Goal: Transaction & Acquisition: Purchase product/service

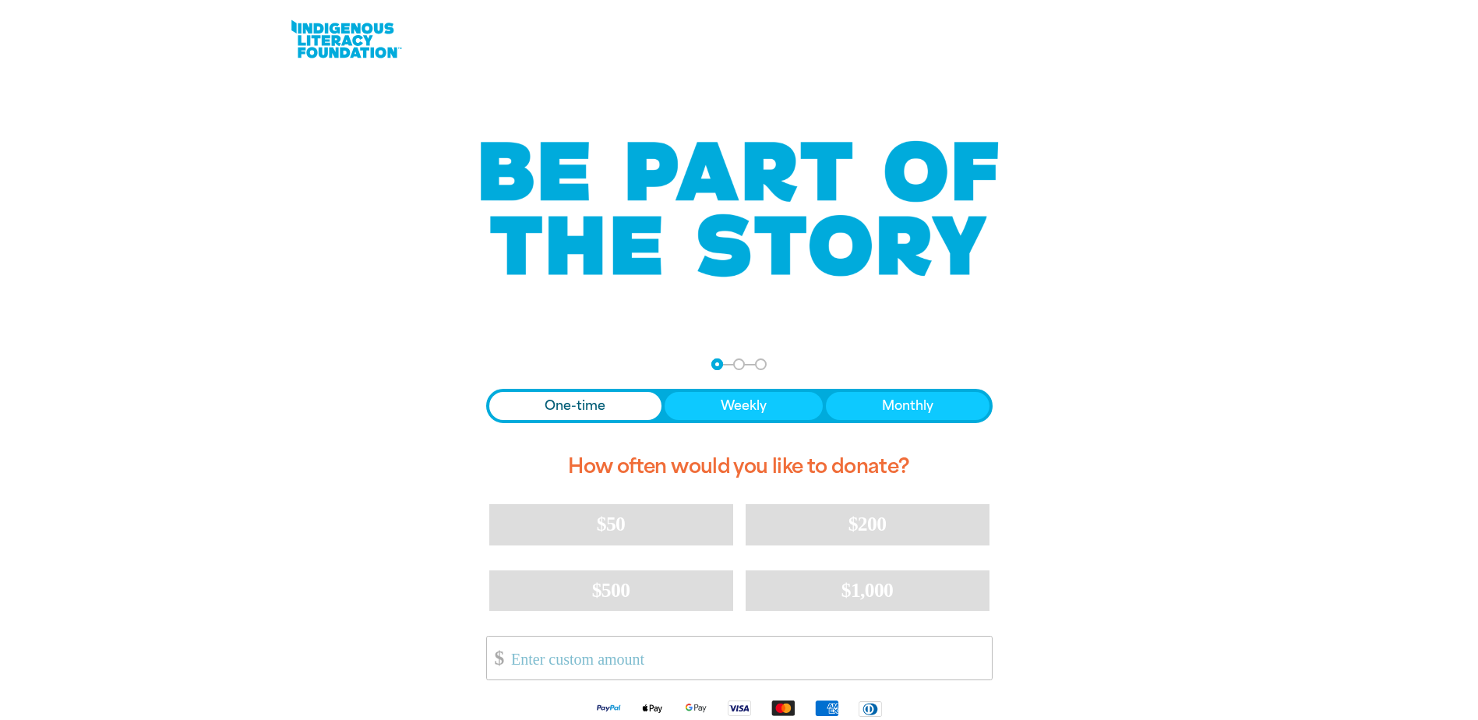
scroll to position [234, 0]
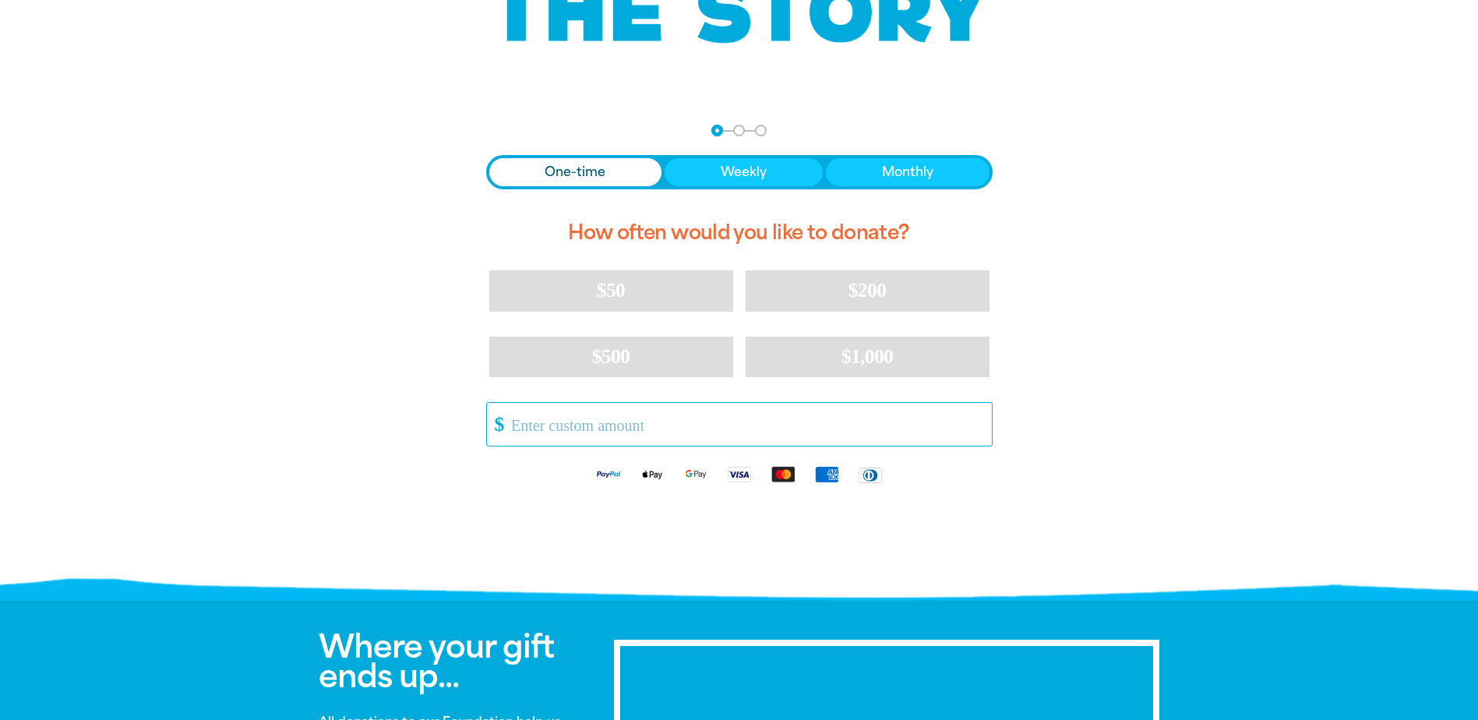
click at [672, 437] on input "Other Amount" at bounding box center [745, 424] width 491 height 43
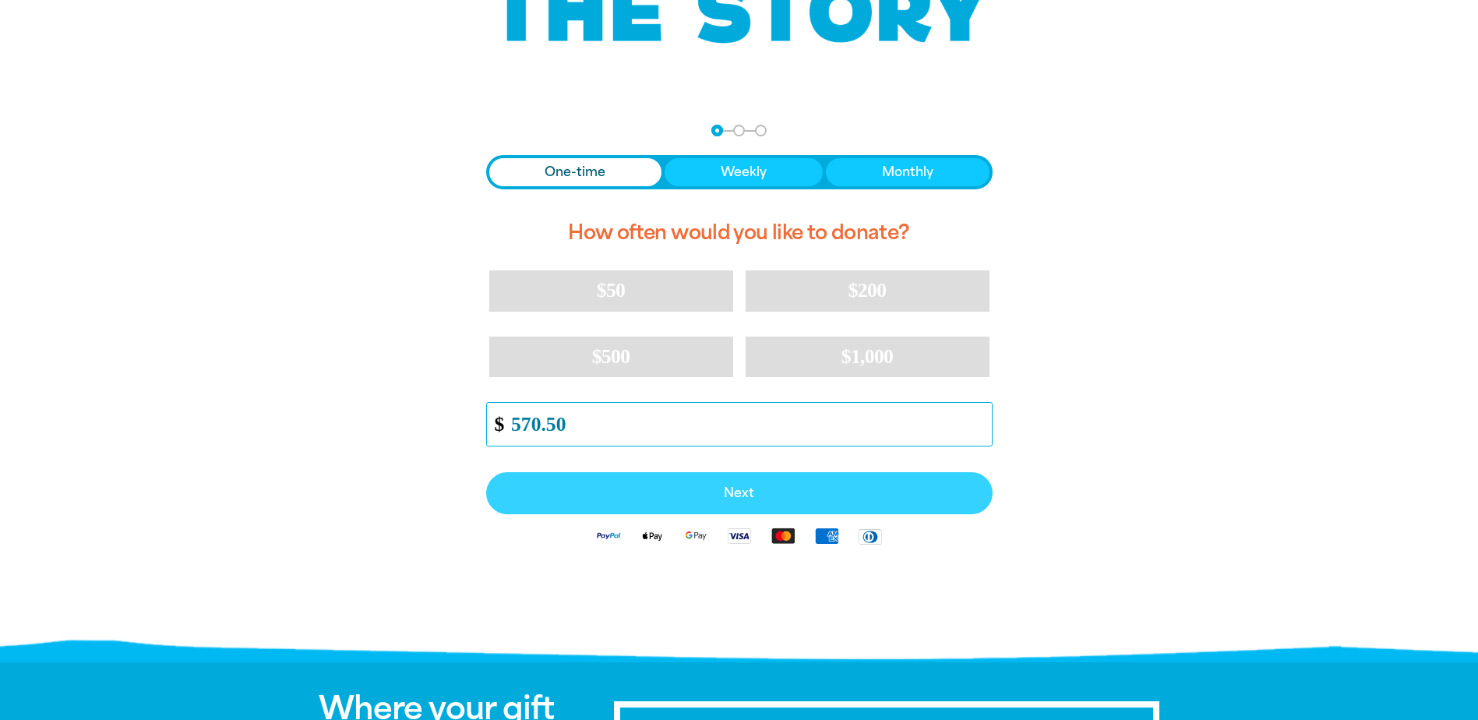
type input "570.50"
click at [739, 491] on span "Next" at bounding box center [739, 493] width 472 height 12
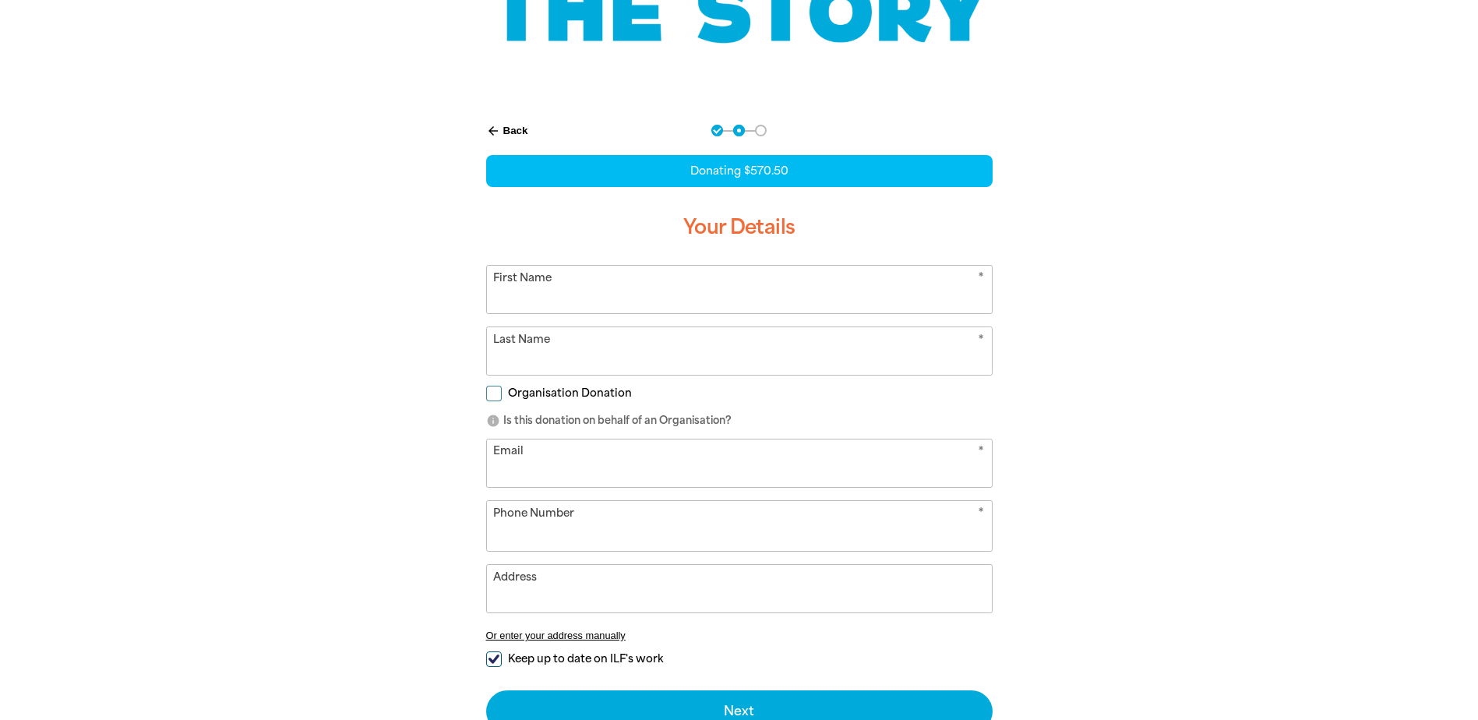
select select "AU"
click at [495, 390] on input "Organisation Donation" at bounding box center [494, 394] width 16 height 16
checkbox input "true"
select select "AU"
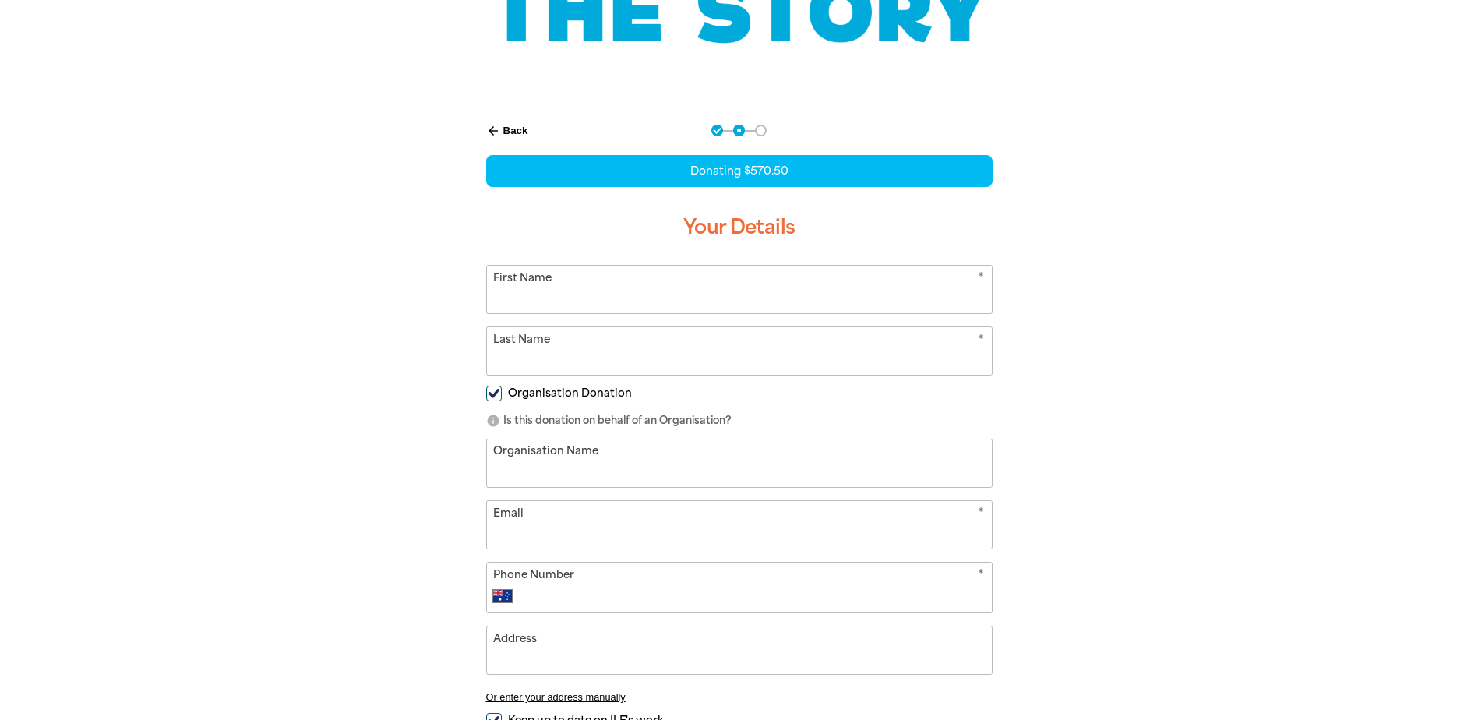
click at [580, 295] on input "First Name" at bounding box center [739, 290] width 505 height 48
type input "B"
type input "E"
type input "[GEOGRAPHIC_DATA] [GEOGRAPHIC_DATA]"
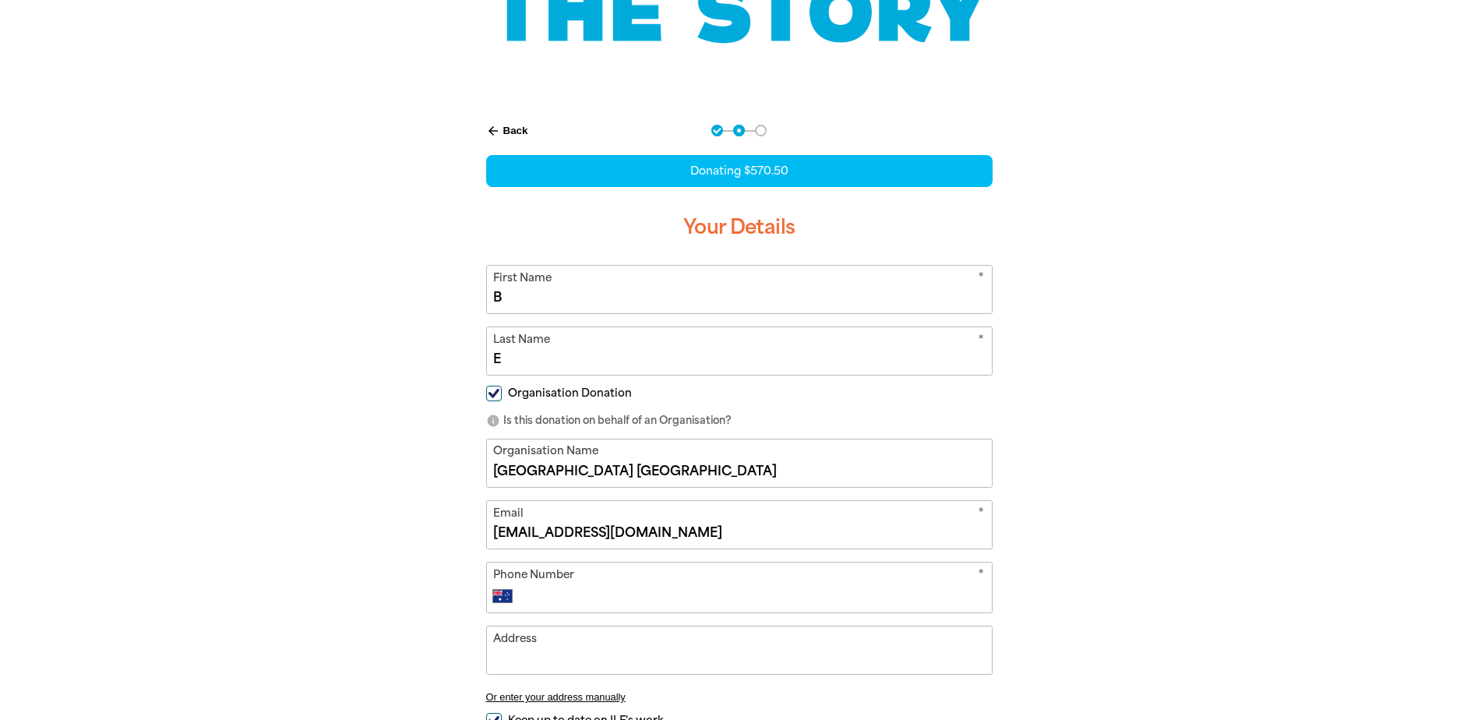
type input "[EMAIL_ADDRESS][DOMAIN_NAME]"
type input "[PHONE_NUMBER]"
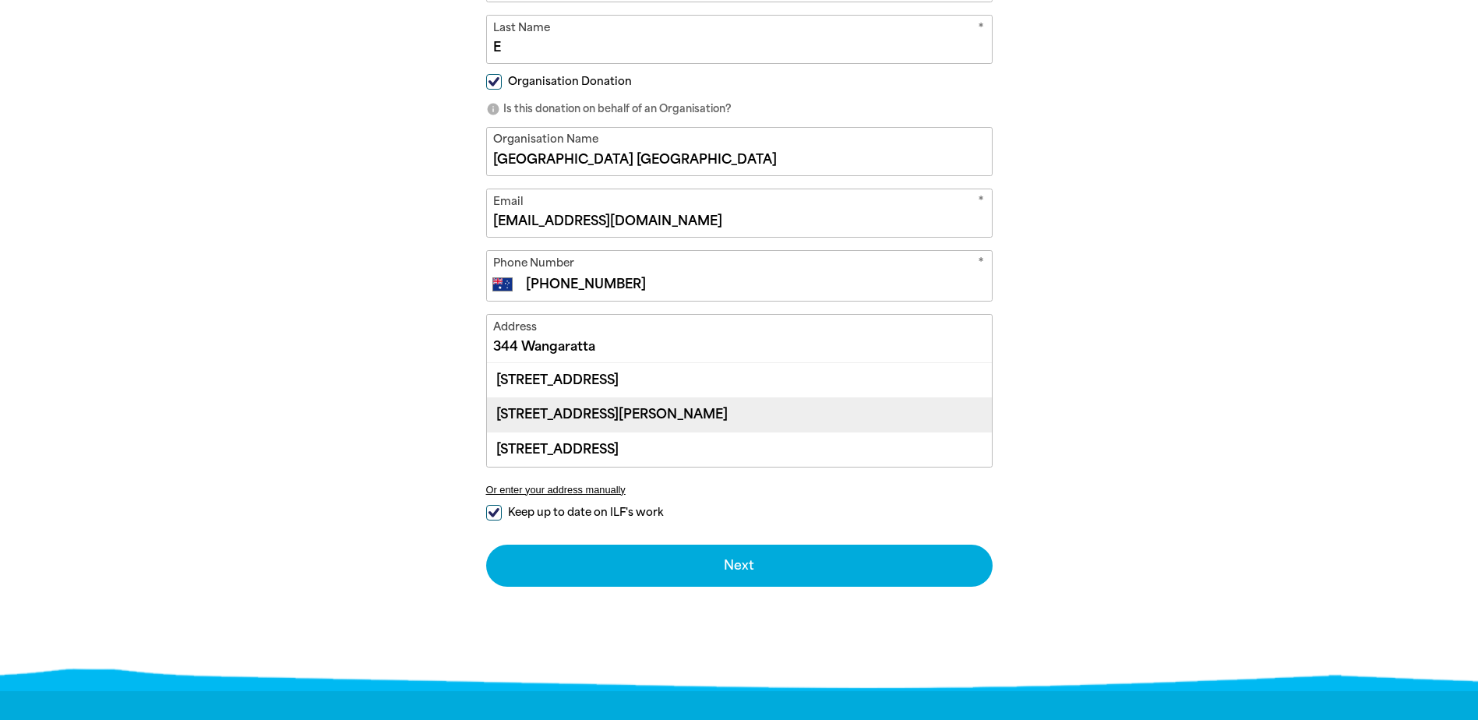
click at [692, 407] on div "[STREET_ADDRESS][PERSON_NAME]" at bounding box center [739, 414] width 505 height 34
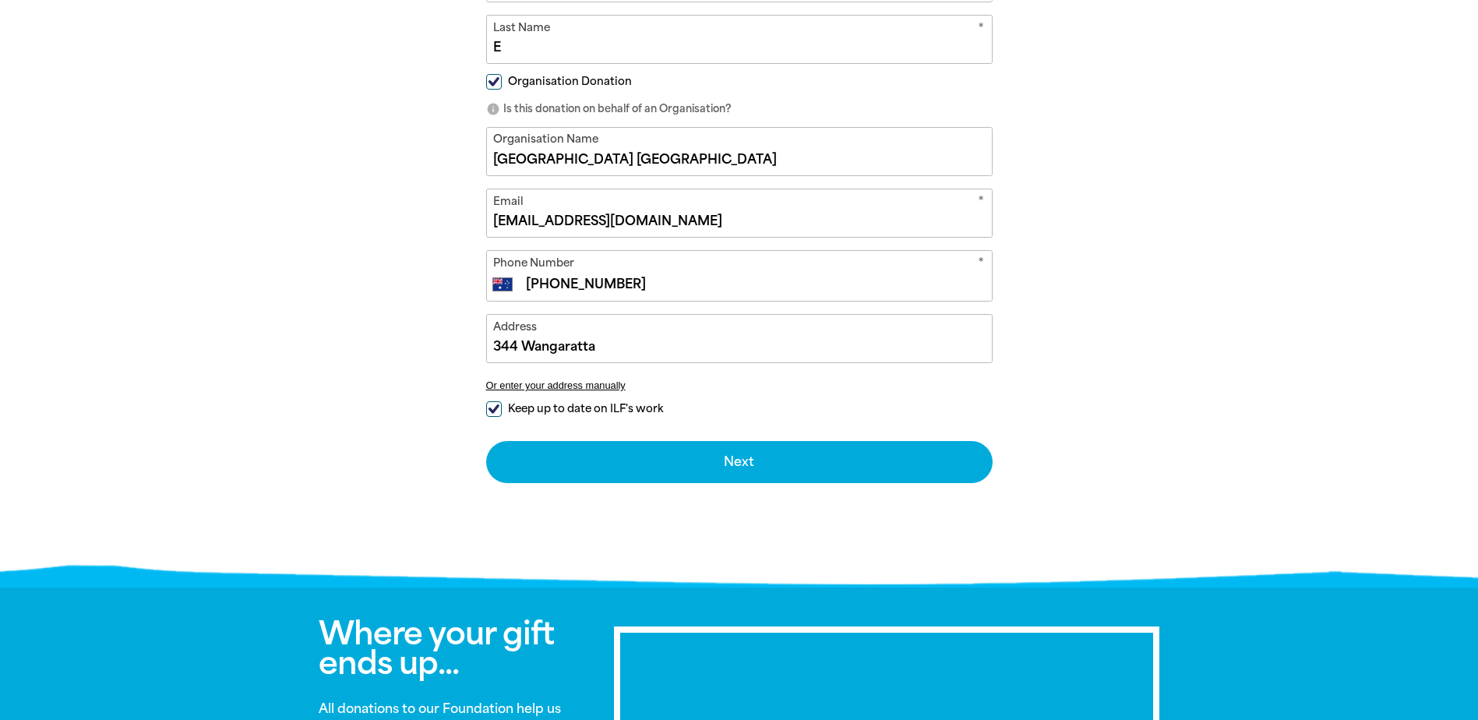
type input "[STREET_ADDRESS][PERSON_NAME]"
click at [496, 403] on input "Keep up to date on ILF's work" at bounding box center [494, 409] width 16 height 16
checkbox input "false"
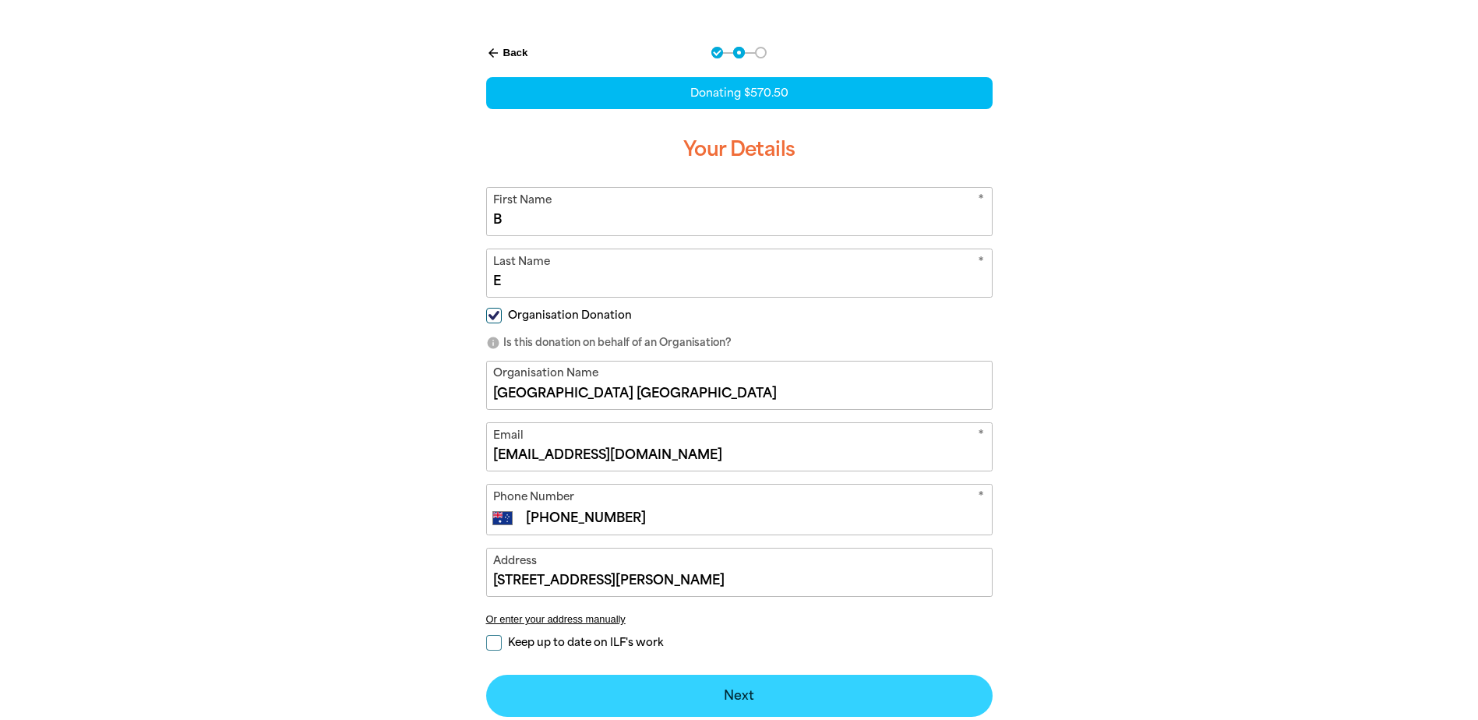
scroll to position [468, 0]
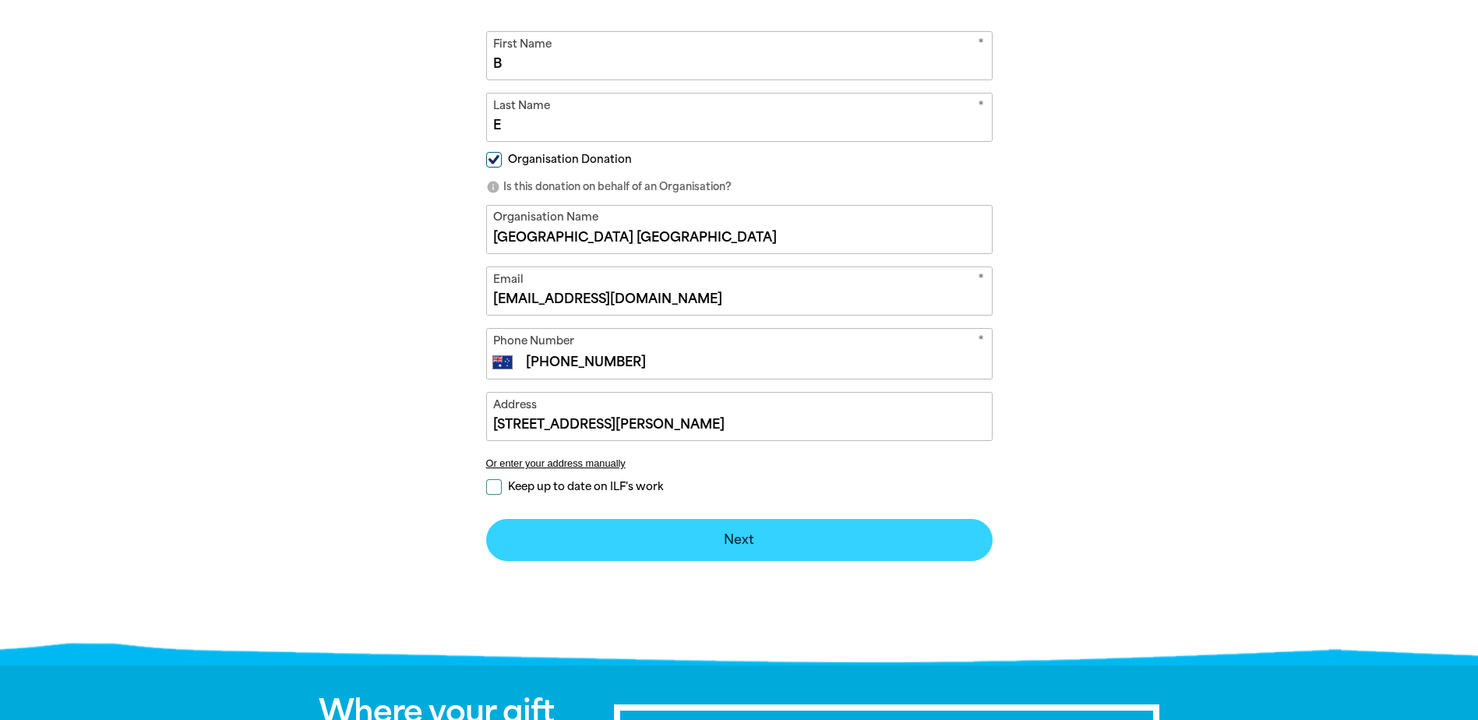
click at [797, 527] on button "Next chevron_right" at bounding box center [739, 540] width 507 height 42
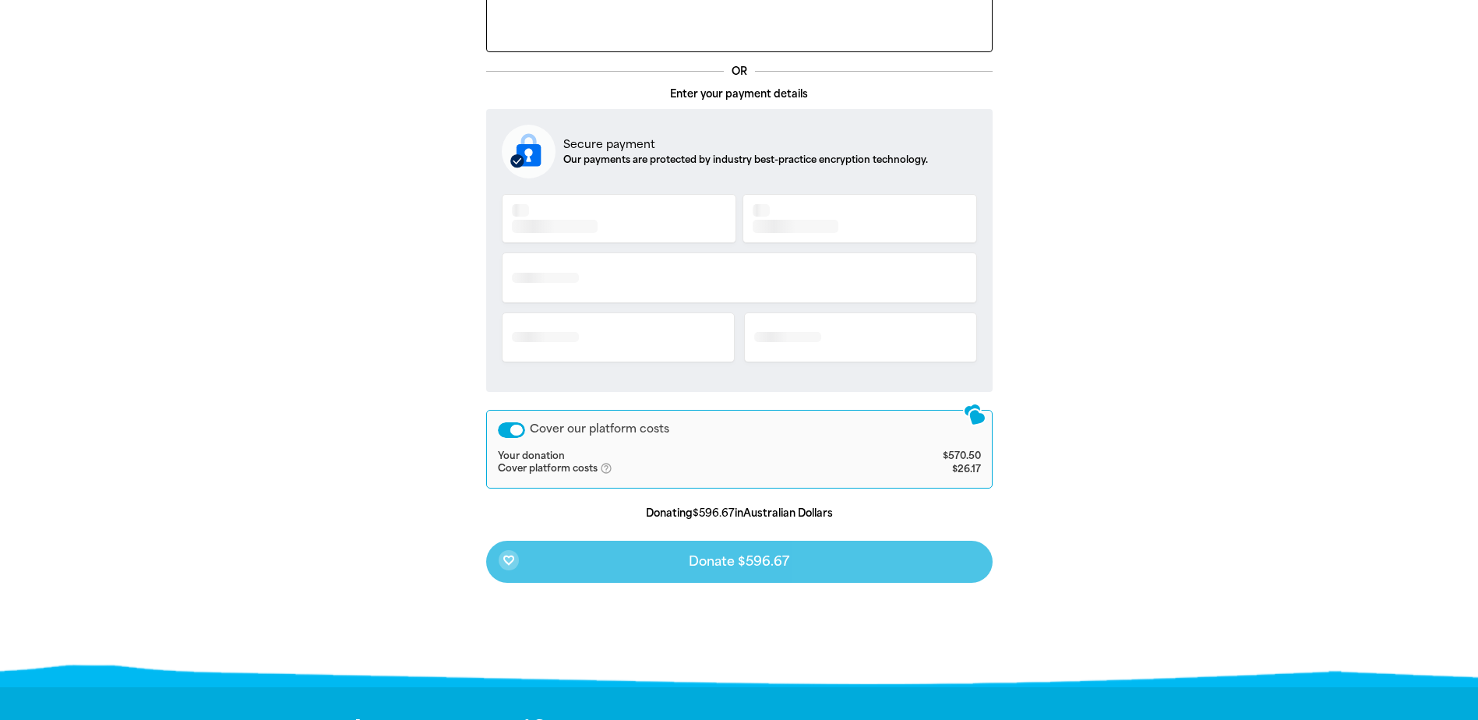
scroll to position [334, 0]
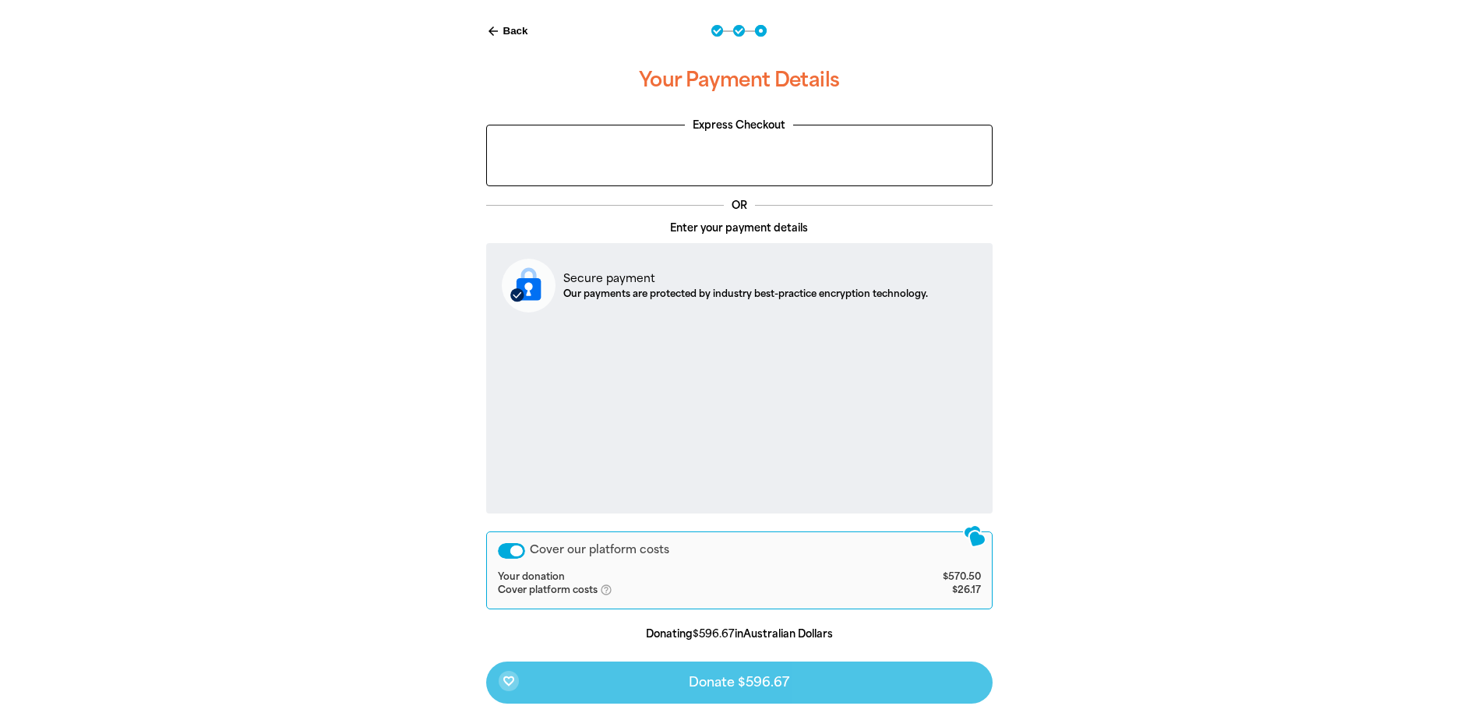
click at [502, 552] on div "Cover our platform costs" at bounding box center [511, 551] width 27 height 16
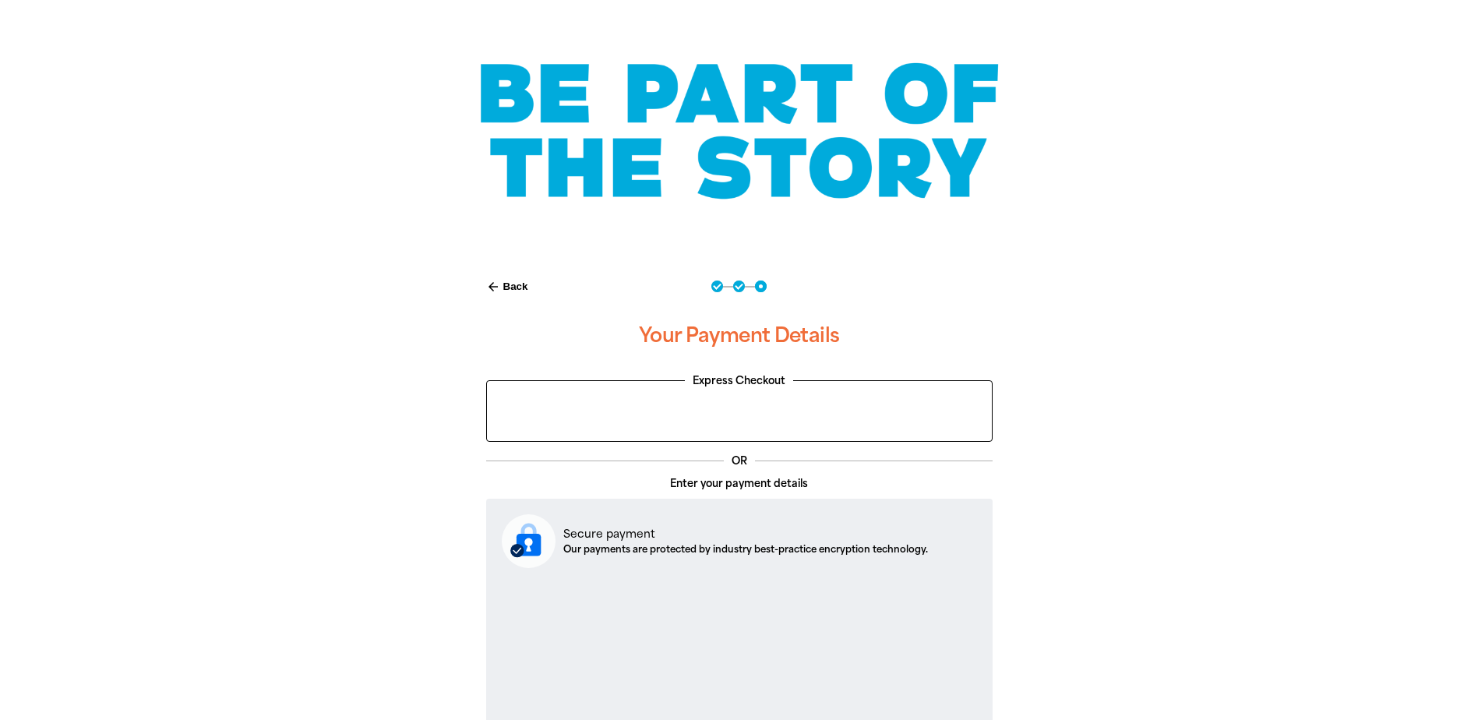
scroll to position [0, 0]
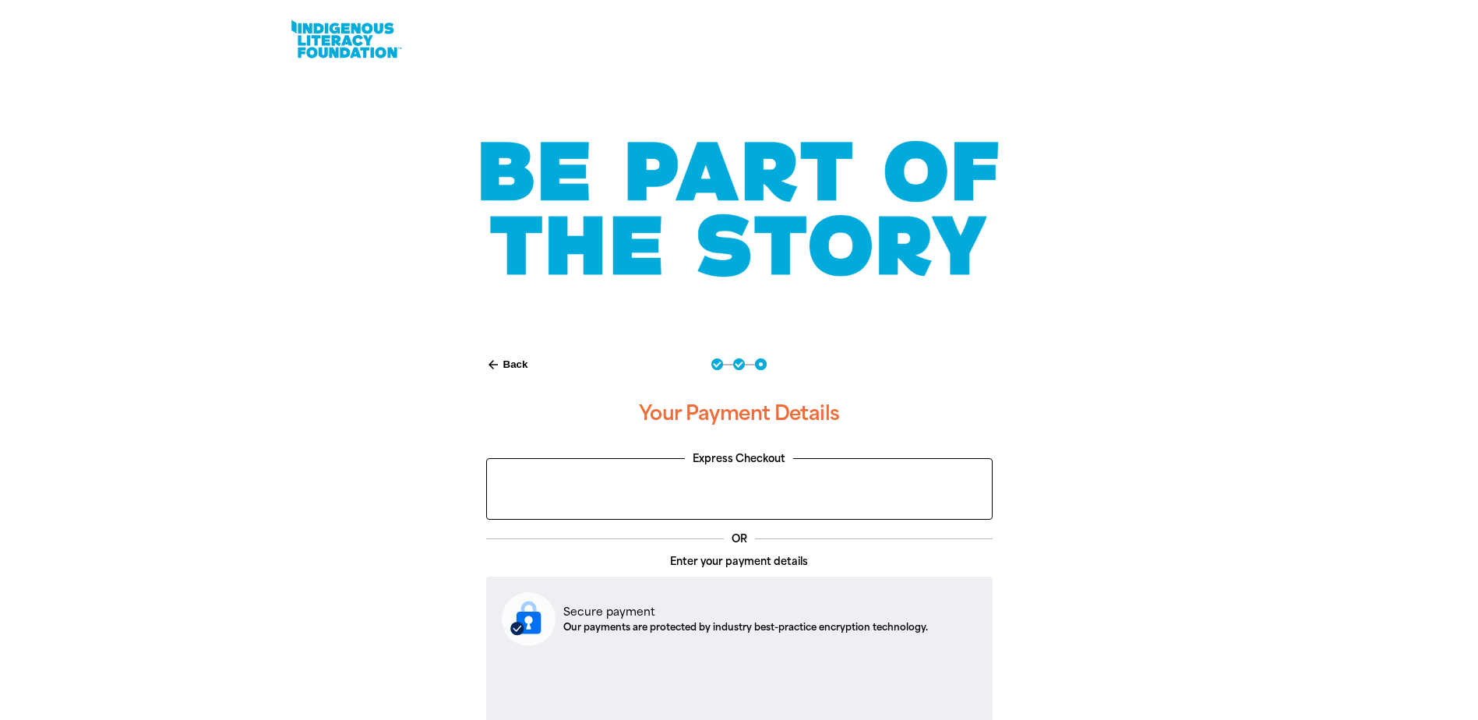
click at [513, 368] on button "arrow_back Back" at bounding box center [507, 364] width 55 height 26
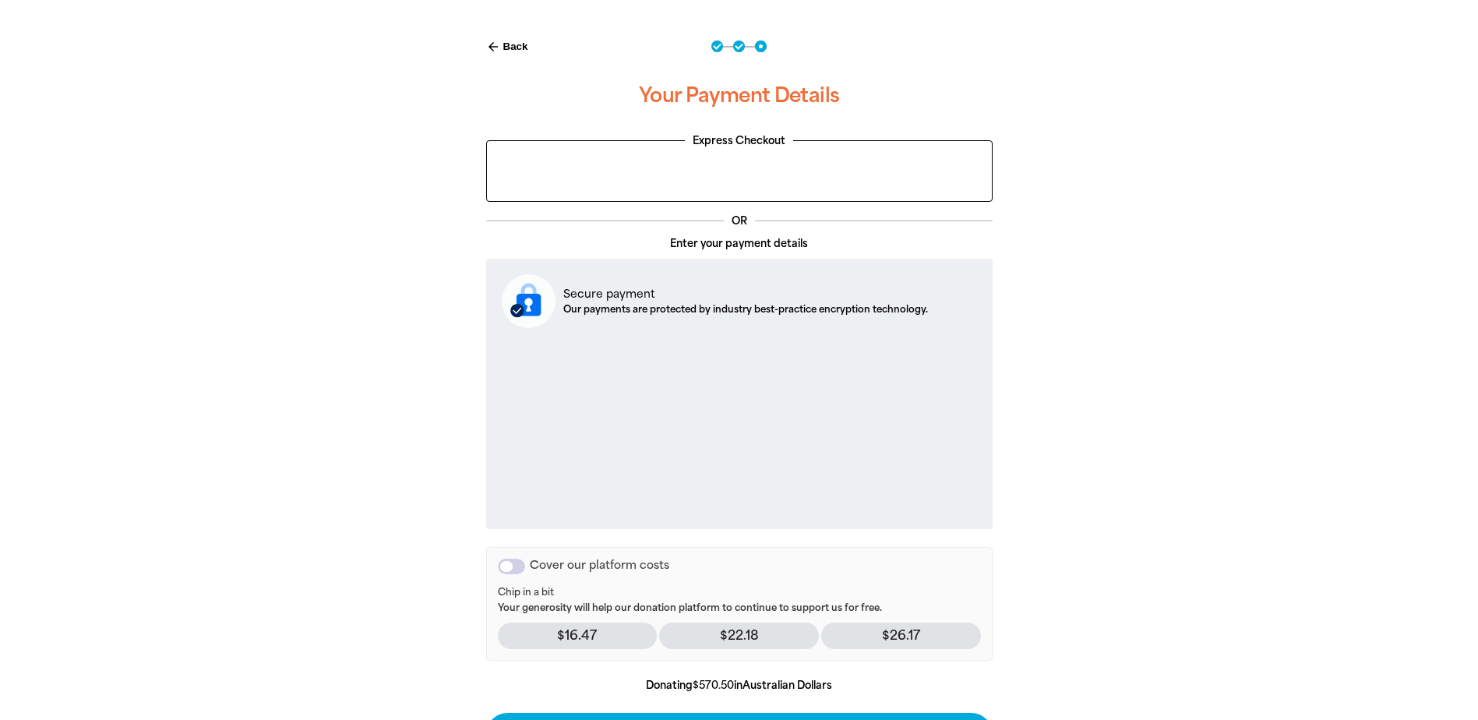
select select "AU"
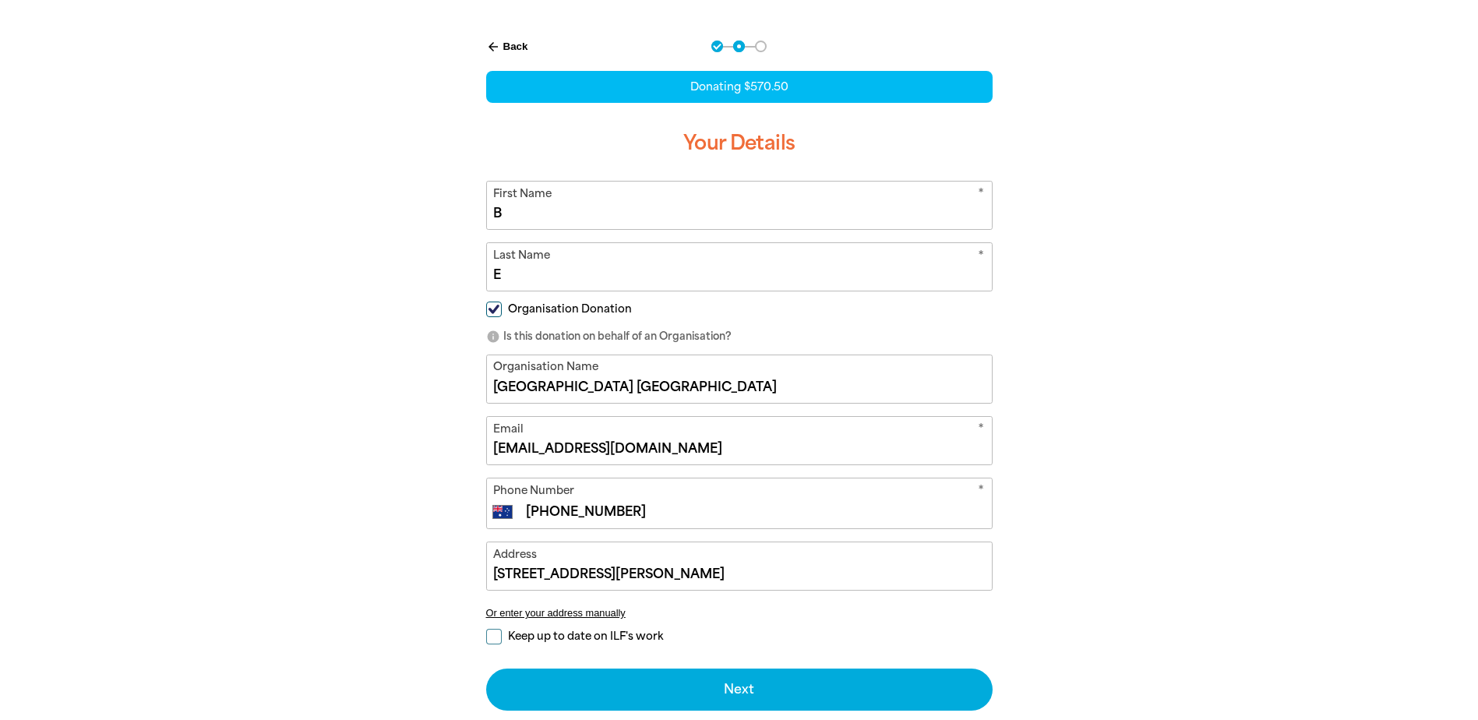
scroll to position [0, 0]
